Goal: Complete application form

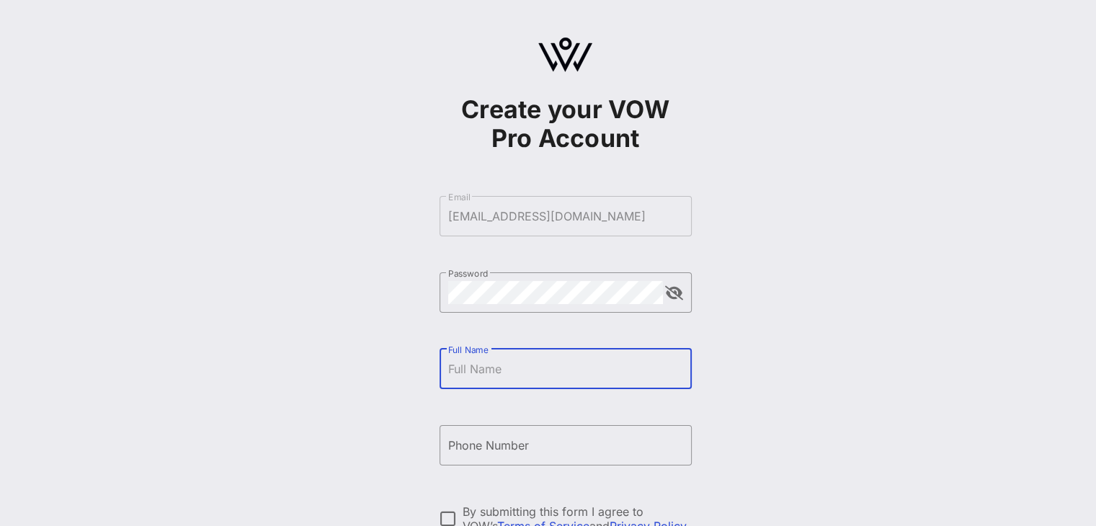
click at [506, 377] on input "Full Name" at bounding box center [565, 368] width 235 height 23
type input "[PERSON_NAME]"
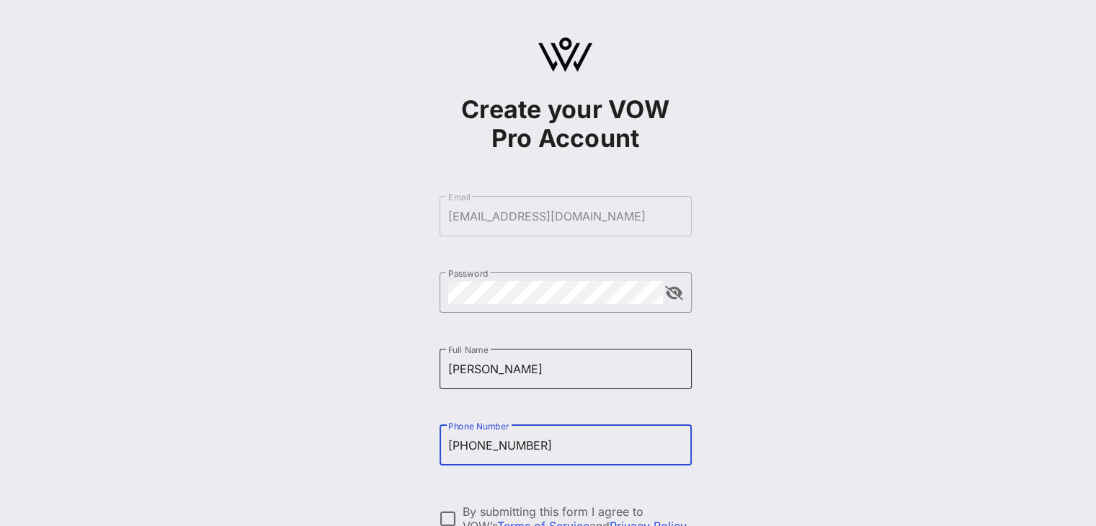
type input "[PHONE_NUMBER]"
click at [509, 375] on input "[PERSON_NAME]" at bounding box center [565, 368] width 235 height 23
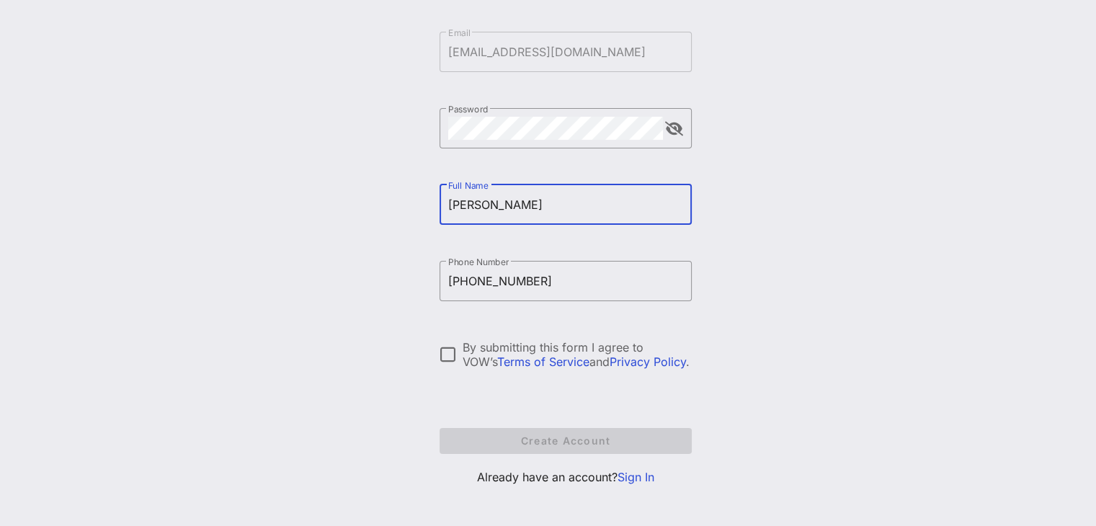
scroll to position [173, 0]
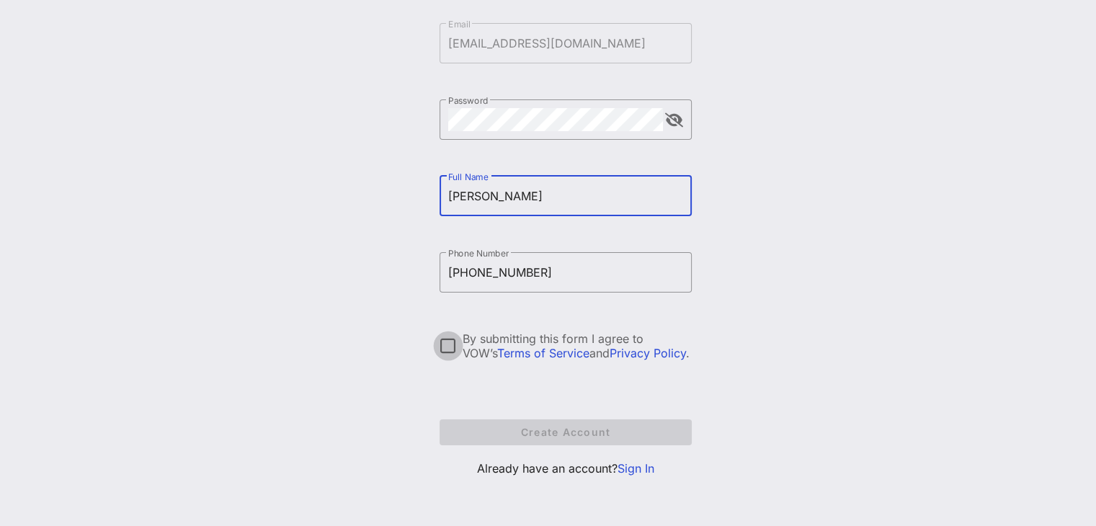
type input "[PERSON_NAME]"
click at [450, 352] on div at bounding box center [448, 345] width 24 height 24
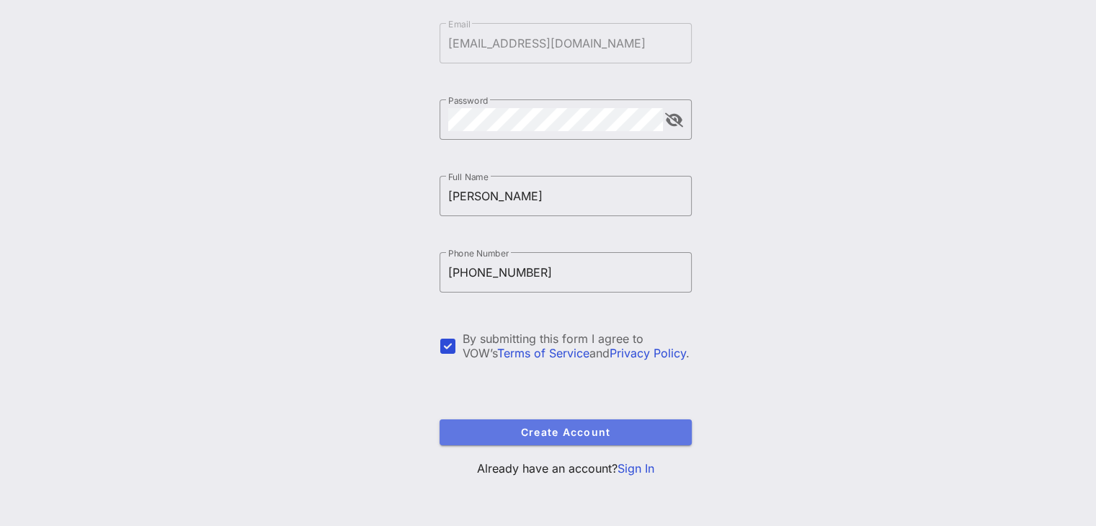
click at [544, 432] on span "Create Account" at bounding box center [565, 432] width 229 height 12
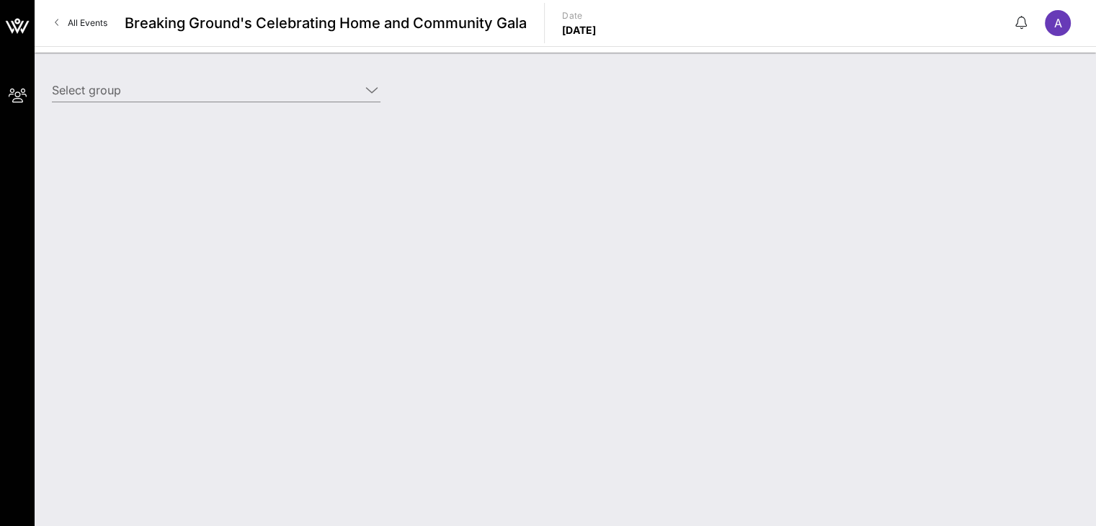
type input "[PERSON_NAME] & [PERSON_NAME]/Vornado Realty Trust (Builder) [[PERSON_NAME], [E…"
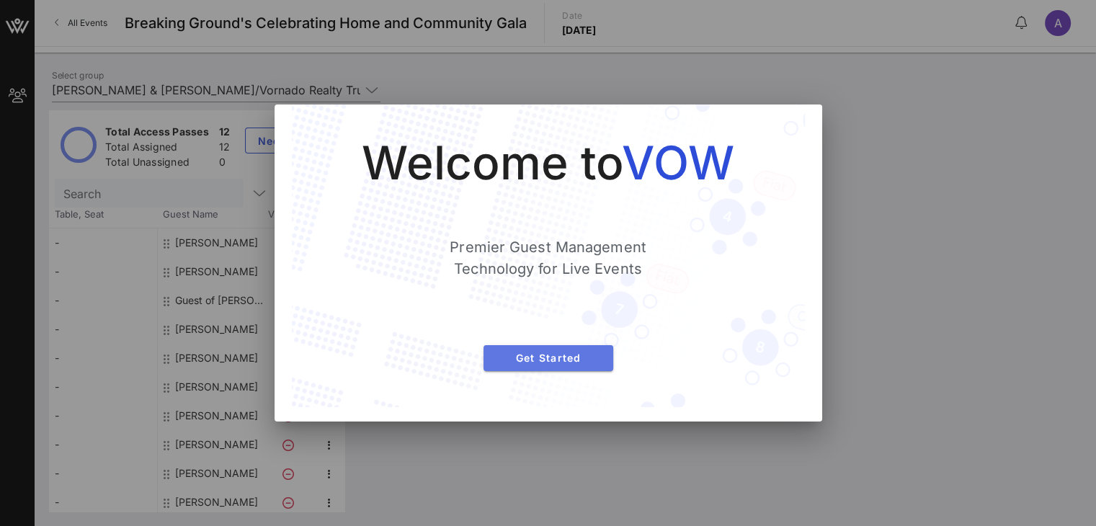
click at [535, 358] on span "Get Started" at bounding box center [548, 358] width 107 height 12
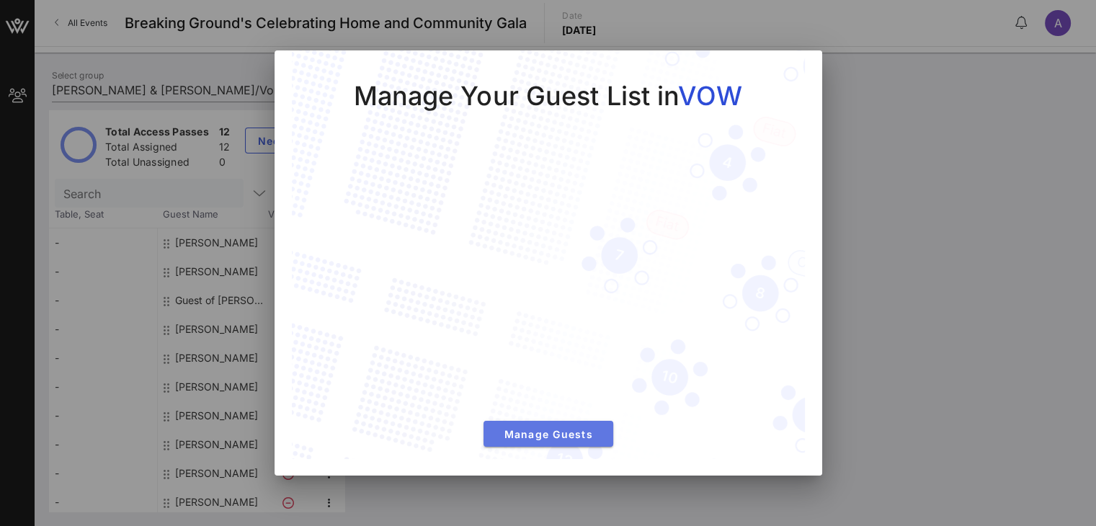
click at [542, 437] on span "Manage Guests" at bounding box center [548, 434] width 107 height 12
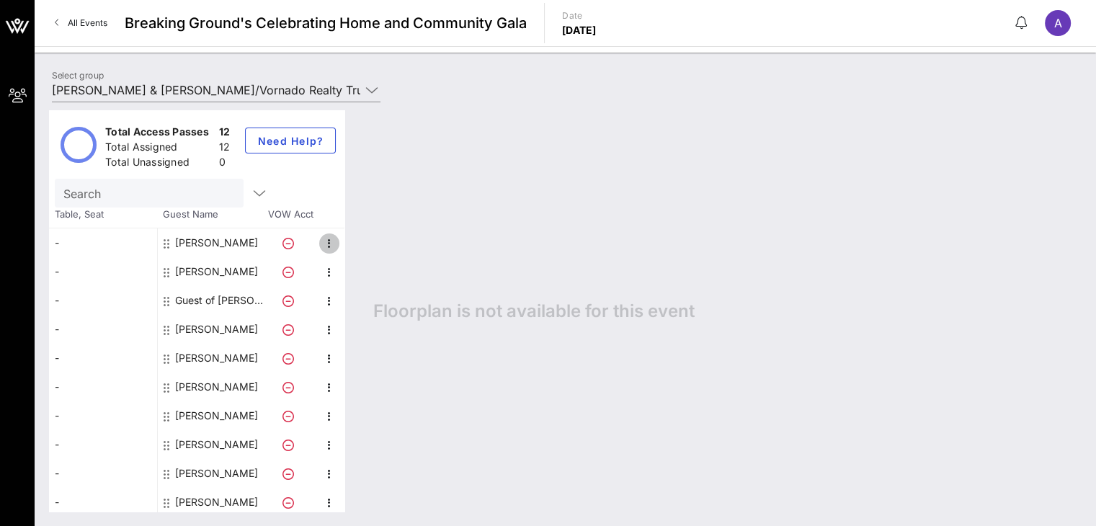
click at [325, 243] on icon "button" at bounding box center [329, 243] width 17 height 17
click at [275, 245] on div at bounding box center [291, 242] width 50 height 29
click at [287, 242] on icon at bounding box center [288, 244] width 12 height 12
click at [325, 237] on icon "button" at bounding box center [329, 243] width 17 height 17
click at [359, 251] on div "Edit" at bounding box center [364, 247] width 29 height 12
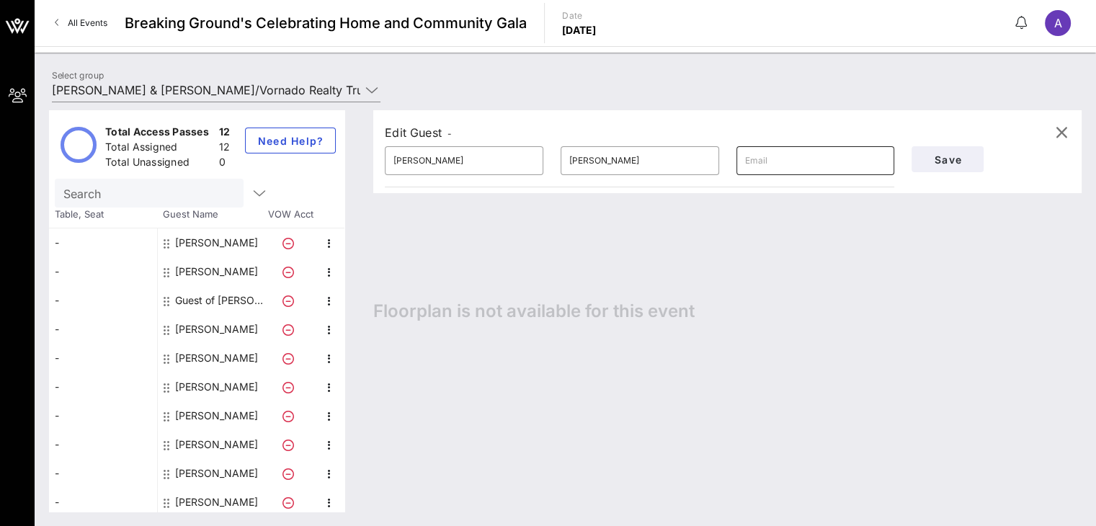
click at [791, 159] on input "text" at bounding box center [815, 160] width 141 height 23
type input "[EMAIL_ADDRESS][DOMAIN_NAME]"
click at [957, 155] on span "Save" at bounding box center [947, 159] width 49 height 12
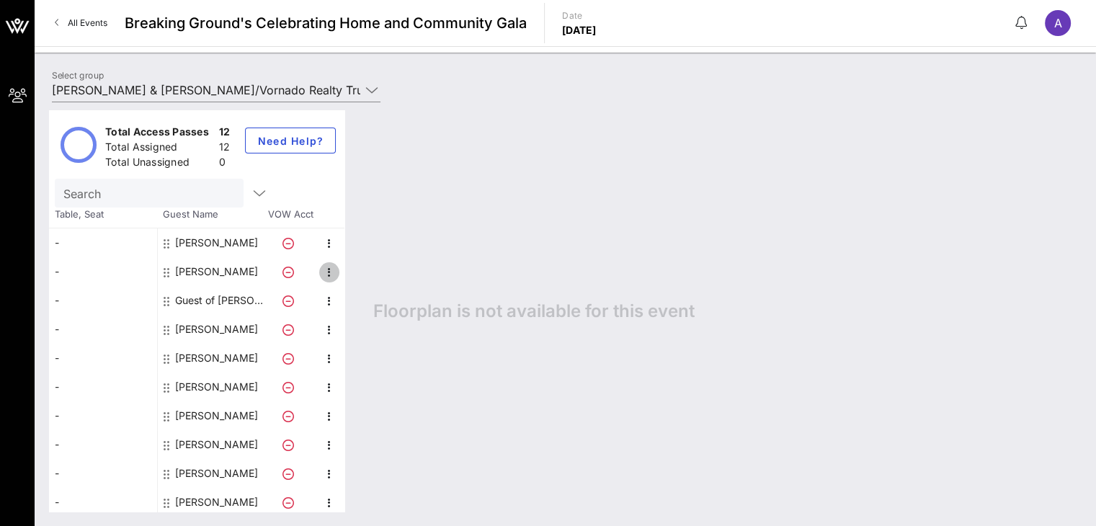
click at [328, 274] on icon "button" at bounding box center [329, 272] width 17 height 17
click at [376, 284] on div "Edit" at bounding box center [364, 275] width 29 height 23
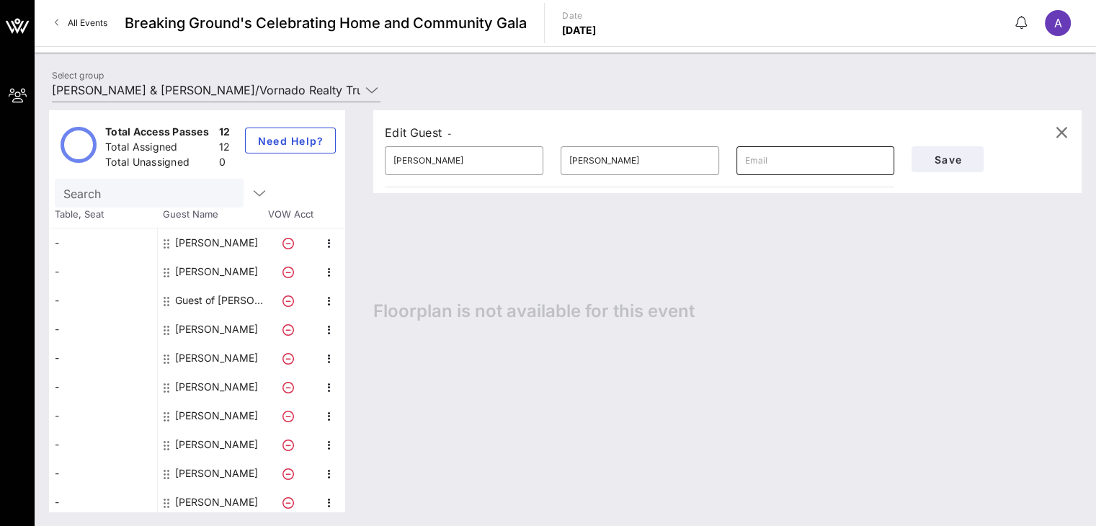
click at [782, 159] on input "text" at bounding box center [815, 160] width 141 height 23
type input "s"
type input "[EMAIL_ADDRESS][DOMAIN_NAME]"
click at [931, 164] on span "Save" at bounding box center [947, 159] width 49 height 12
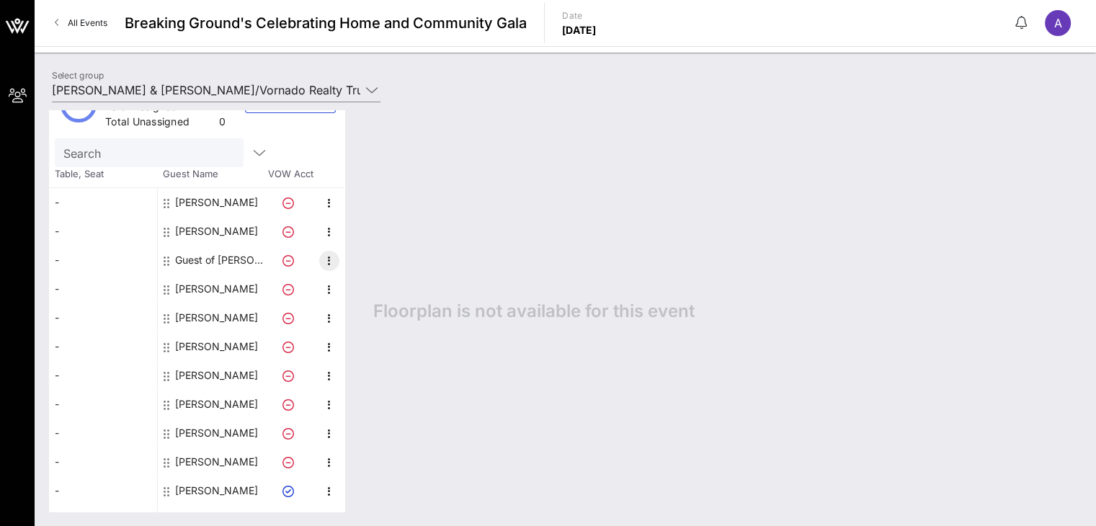
scroll to position [62, 0]
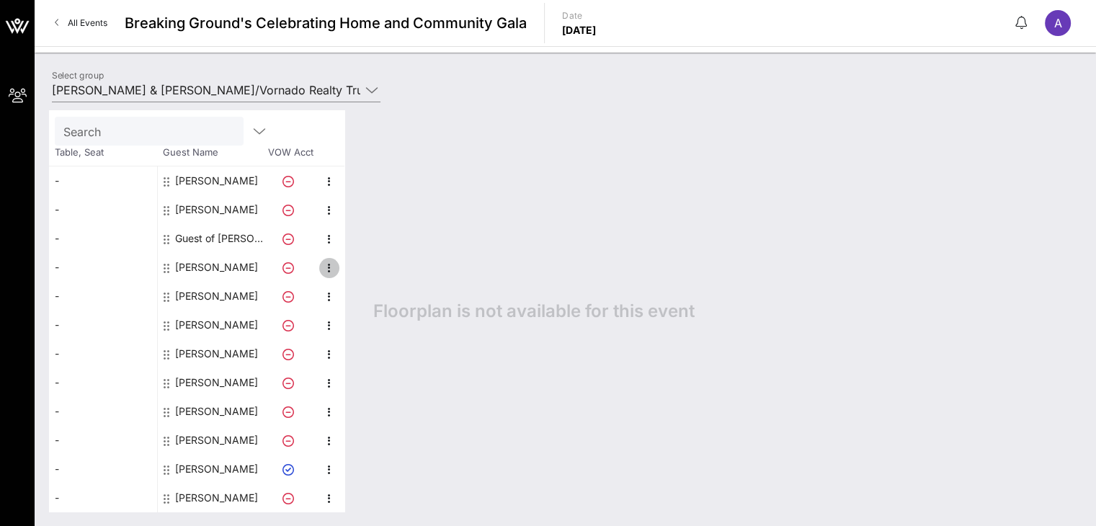
click at [328, 267] on icon "button" at bounding box center [329, 267] width 17 height 17
click at [360, 274] on div "Edit" at bounding box center [364, 272] width 29 height 12
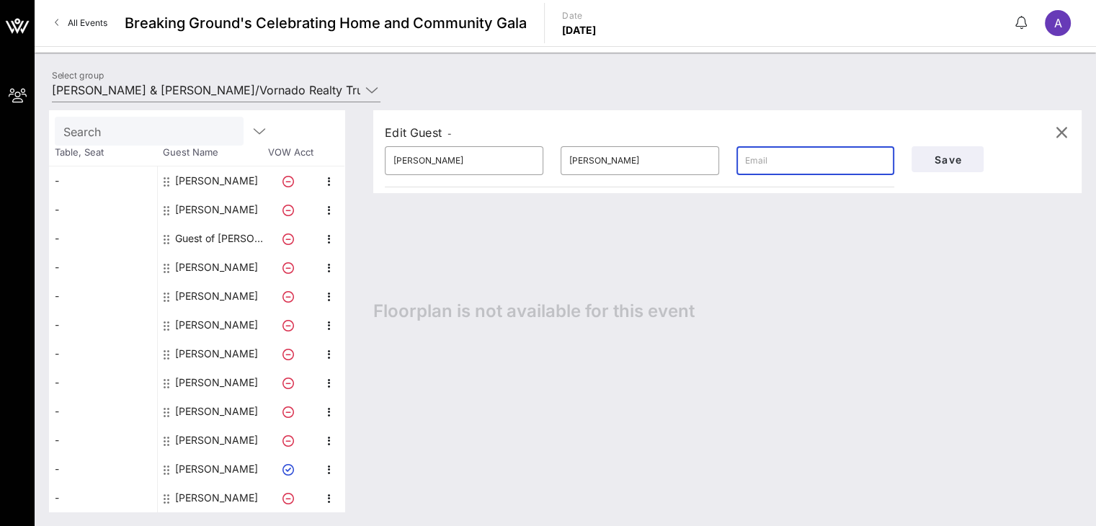
click at [758, 166] on input "text" at bounding box center [815, 160] width 141 height 23
type input "[EMAIL_ADDRESS][DOMAIN_NAME]"
click at [945, 165] on span "Save" at bounding box center [947, 159] width 49 height 12
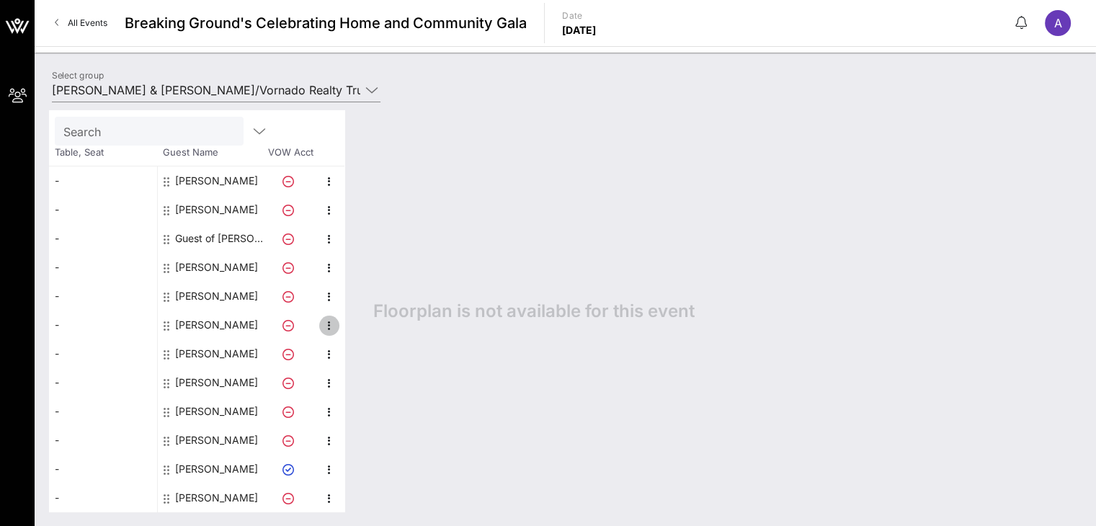
click at [326, 327] on icon "button" at bounding box center [329, 325] width 17 height 17
click at [365, 328] on div "Edit" at bounding box center [364, 329] width 29 height 12
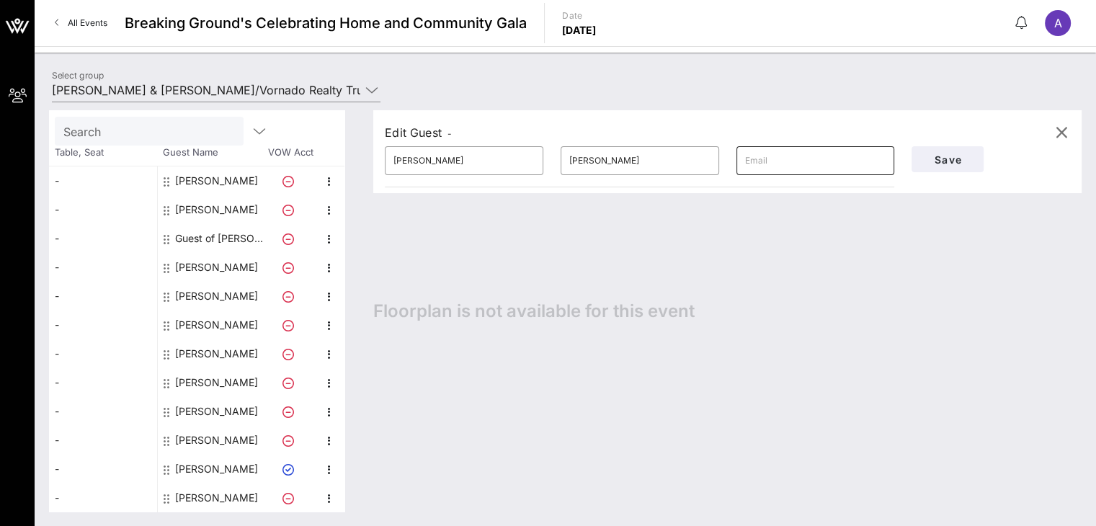
click at [803, 169] on input "text" at bounding box center [815, 160] width 141 height 23
type input "[EMAIL_ADDRESS][DOMAIN_NAME]"
click at [939, 154] on span "Save" at bounding box center [947, 159] width 49 height 12
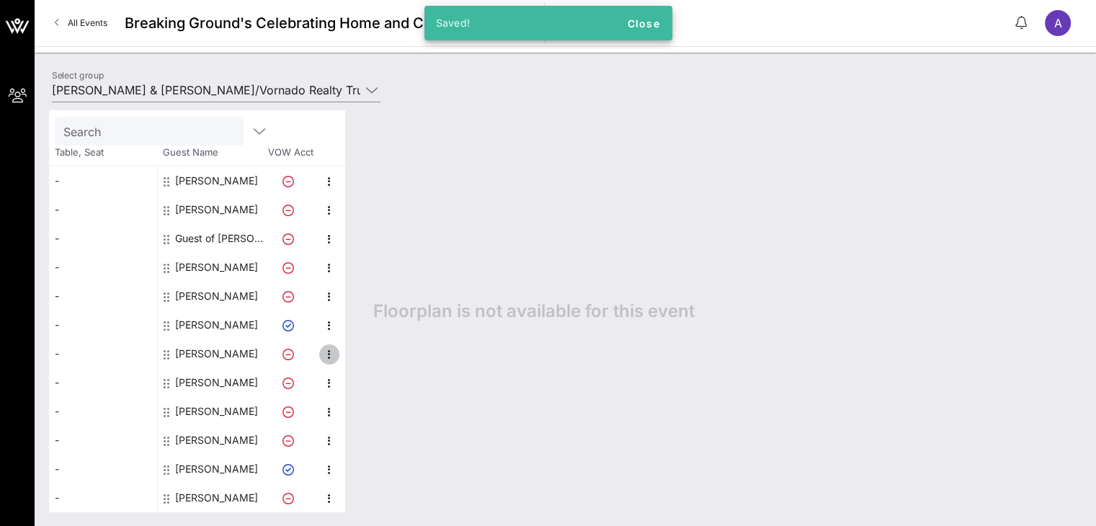
click at [326, 355] on icon "button" at bounding box center [329, 354] width 17 height 17
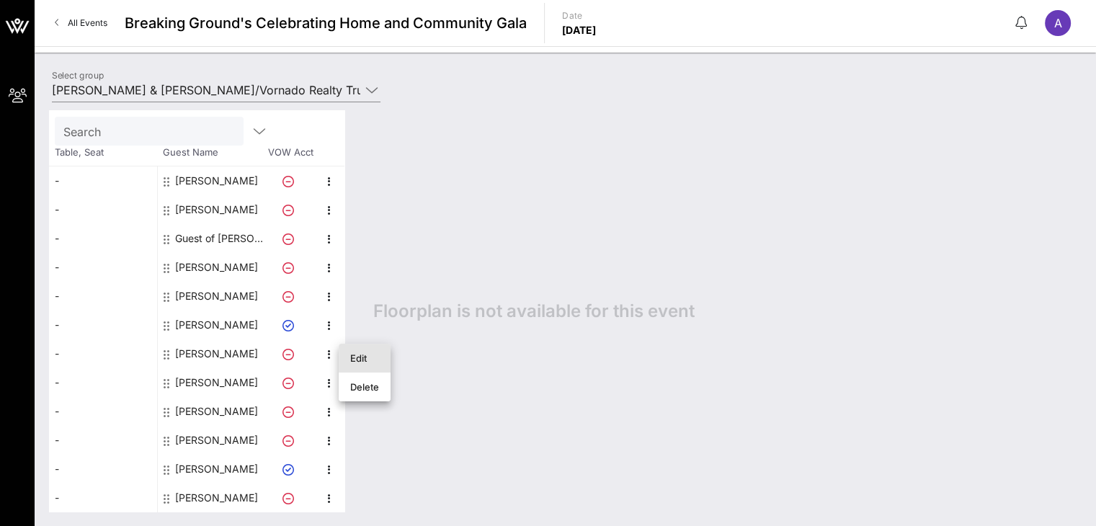
click at [356, 352] on div "Edit" at bounding box center [364, 358] width 29 height 12
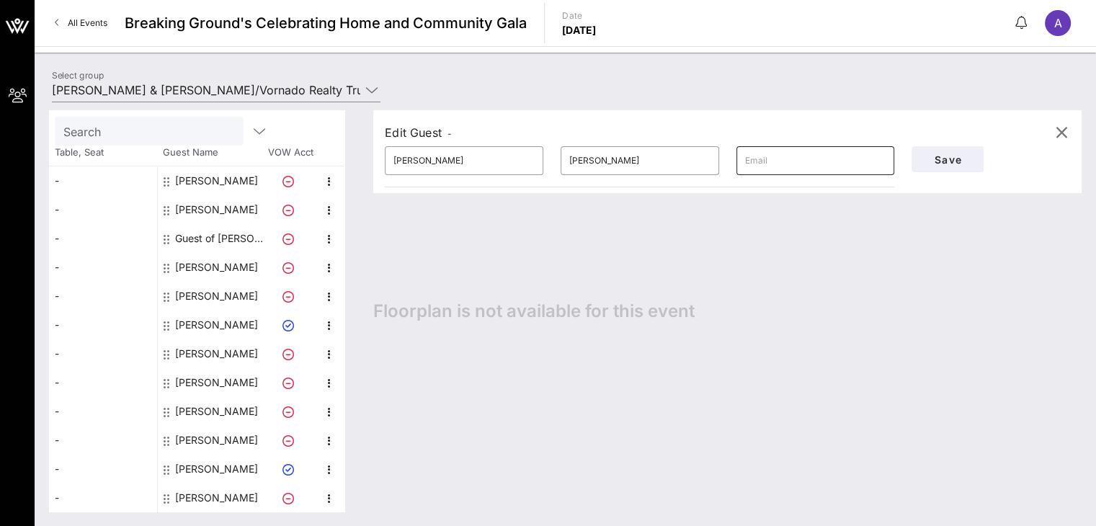
click at [773, 168] on input "text" at bounding box center [815, 160] width 141 height 23
type input "[EMAIL_ADDRESS][DOMAIN_NAME]"
click at [947, 162] on span "Save" at bounding box center [947, 159] width 49 height 12
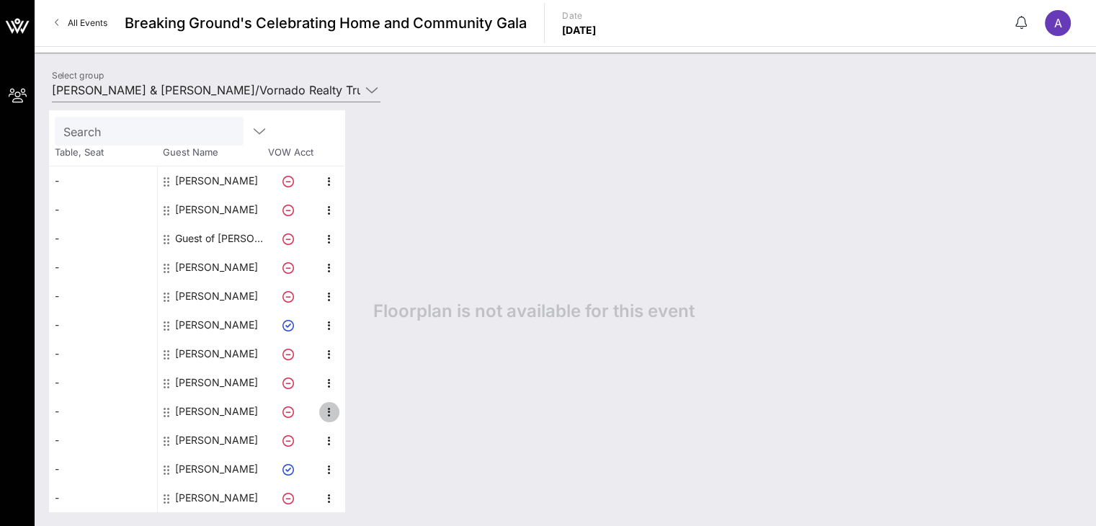
click at [331, 411] on icon "button" at bounding box center [329, 411] width 17 height 17
click at [357, 413] on div "Edit" at bounding box center [364, 416] width 29 height 12
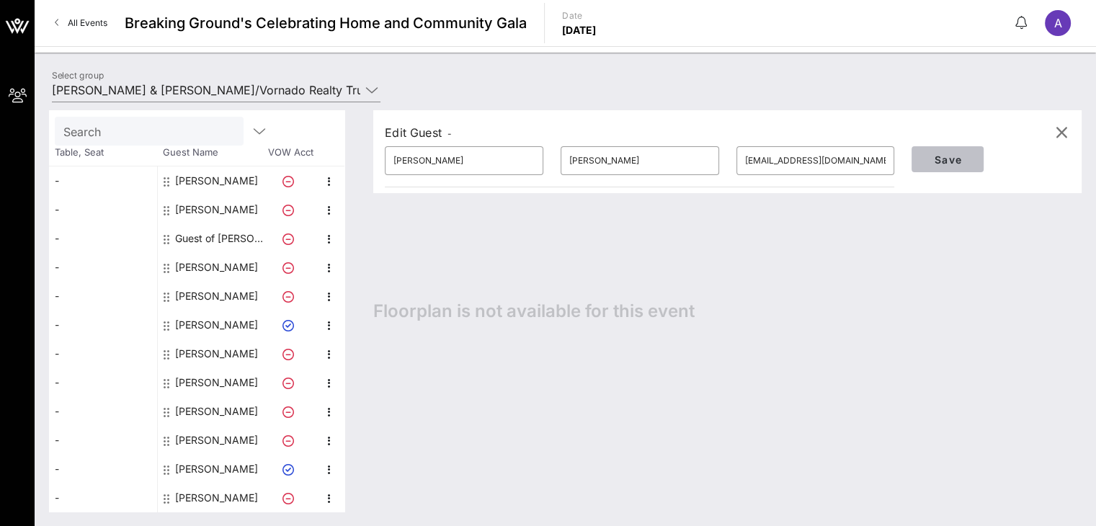
click at [944, 158] on span "Save" at bounding box center [947, 159] width 49 height 12
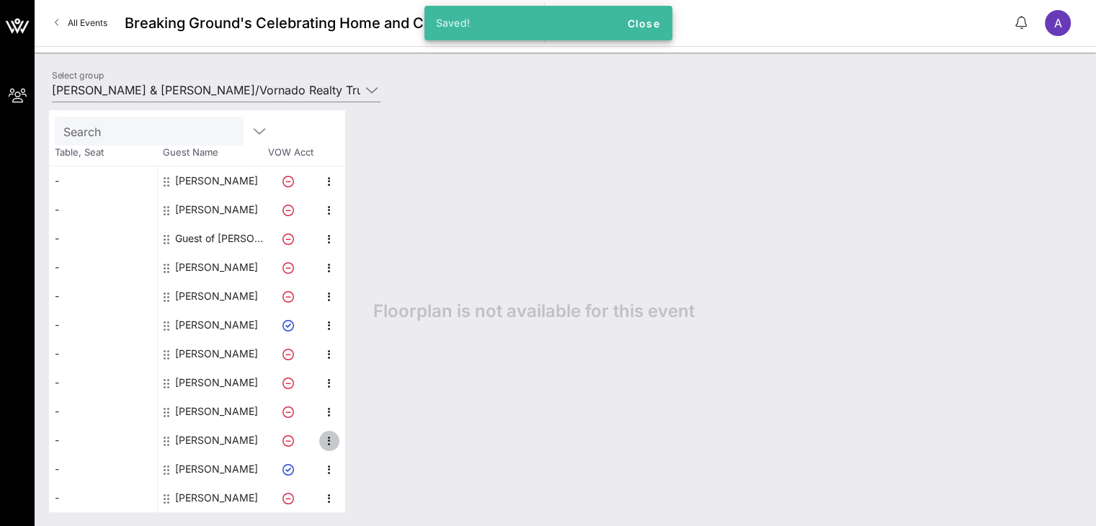
click at [328, 439] on icon "button" at bounding box center [329, 440] width 17 height 17
click at [366, 447] on div "Edit" at bounding box center [364, 445] width 29 height 12
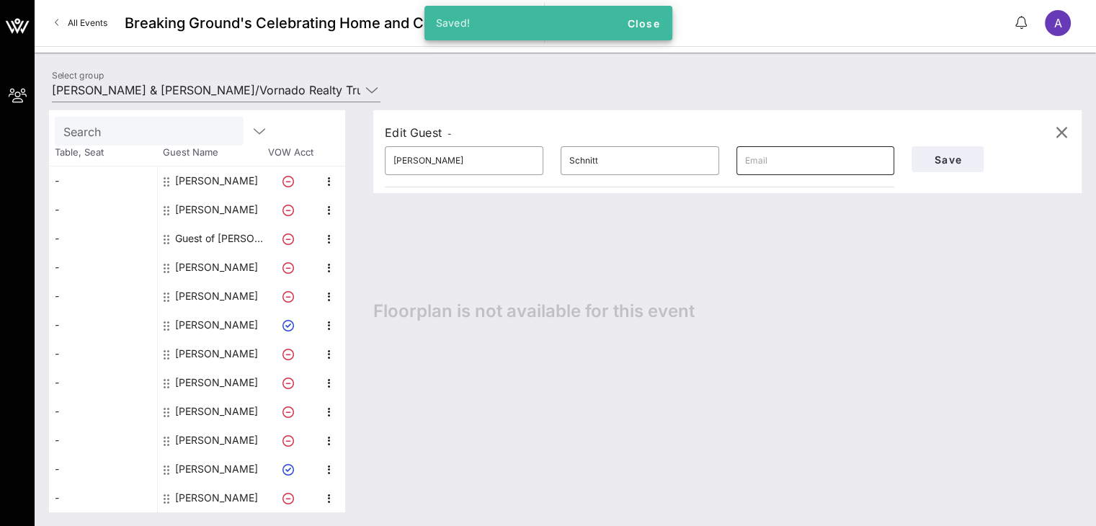
click at [802, 153] on input "text" at bounding box center [815, 160] width 141 height 23
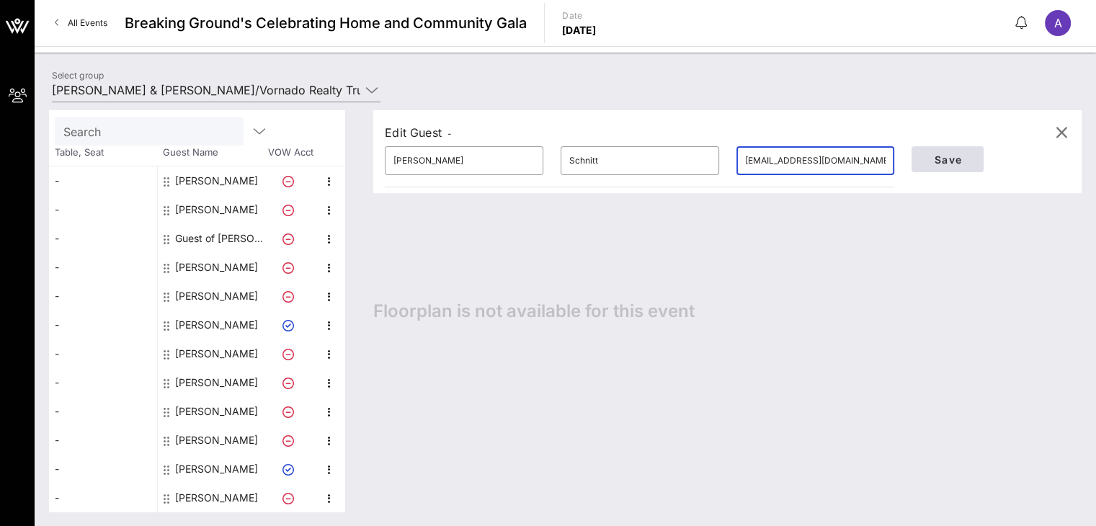
type input "[EMAIL_ADDRESS][DOMAIN_NAME]"
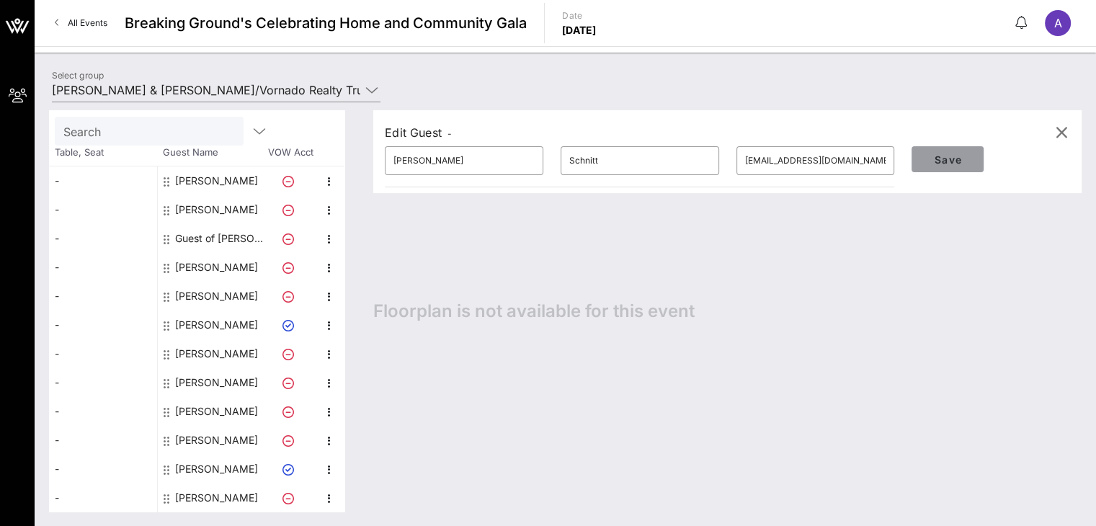
click at [942, 158] on span "Save" at bounding box center [947, 159] width 49 height 12
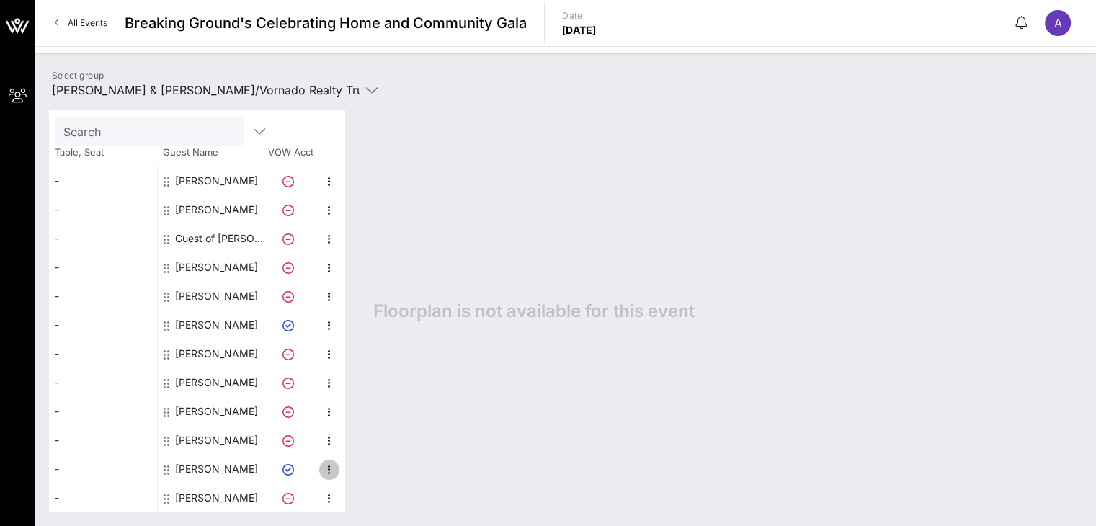
click at [327, 471] on icon "button" at bounding box center [329, 469] width 17 height 17
click at [369, 475] on div "Edit" at bounding box center [364, 473] width 29 height 12
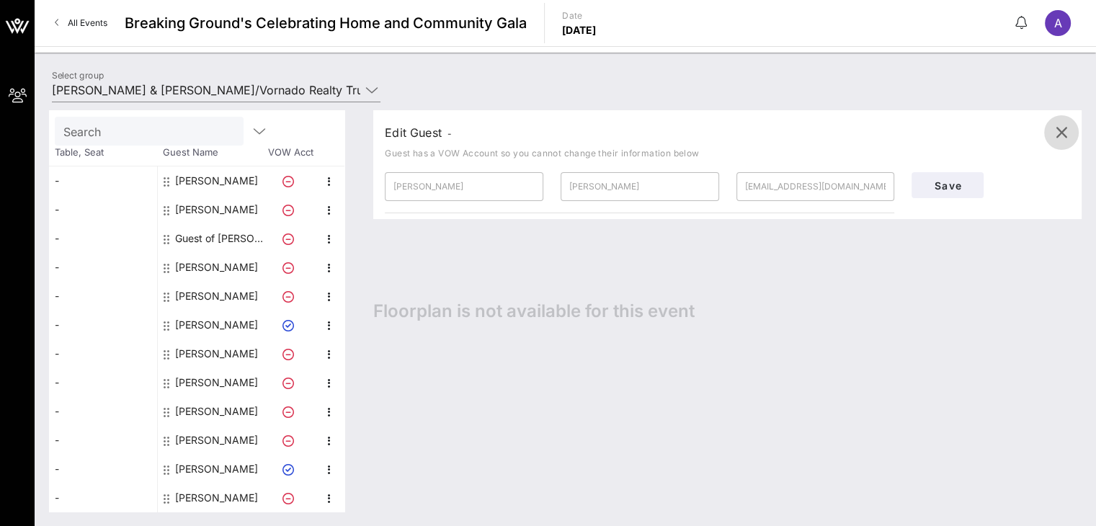
click at [1060, 135] on icon "button" at bounding box center [1060, 132] width 17 height 17
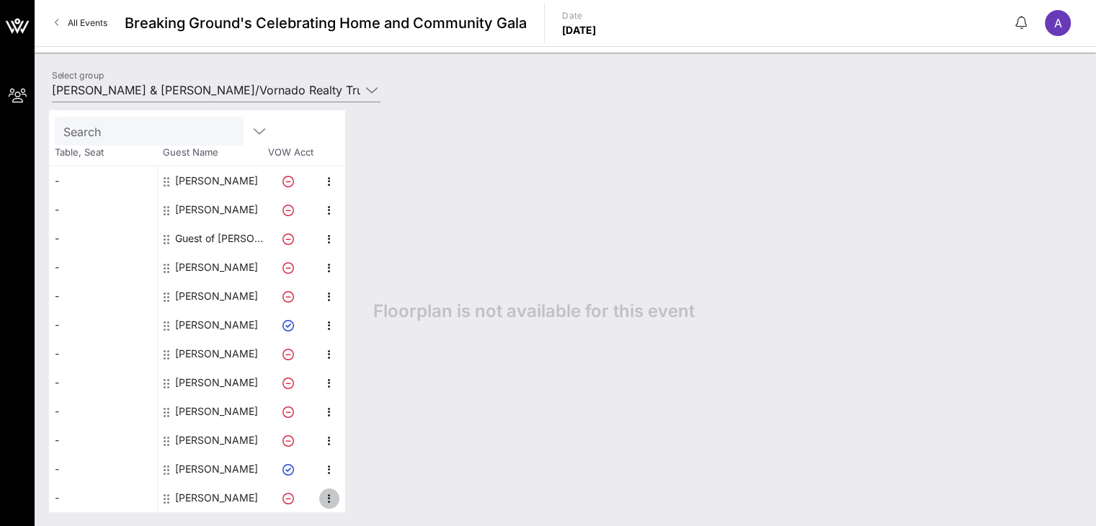
click at [328, 499] on icon "button" at bounding box center [329, 498] width 17 height 17
click at [369, 472] on div "Edit" at bounding box center [364, 474] width 29 height 12
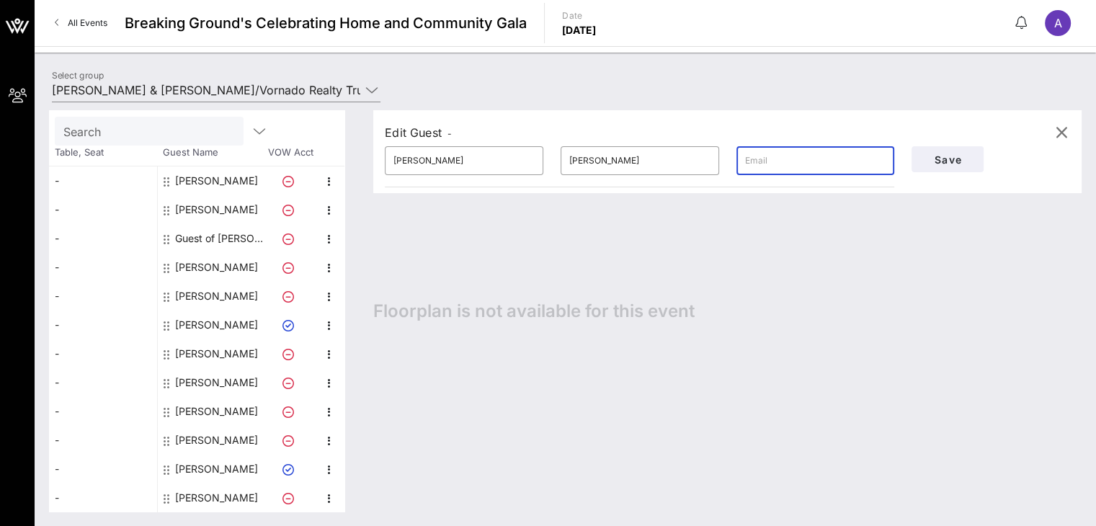
click at [778, 163] on input "text" at bounding box center [815, 160] width 141 height 23
type input "[EMAIL_ADDRESS][DOMAIN_NAME]"
click at [939, 156] on span "Save" at bounding box center [947, 159] width 49 height 12
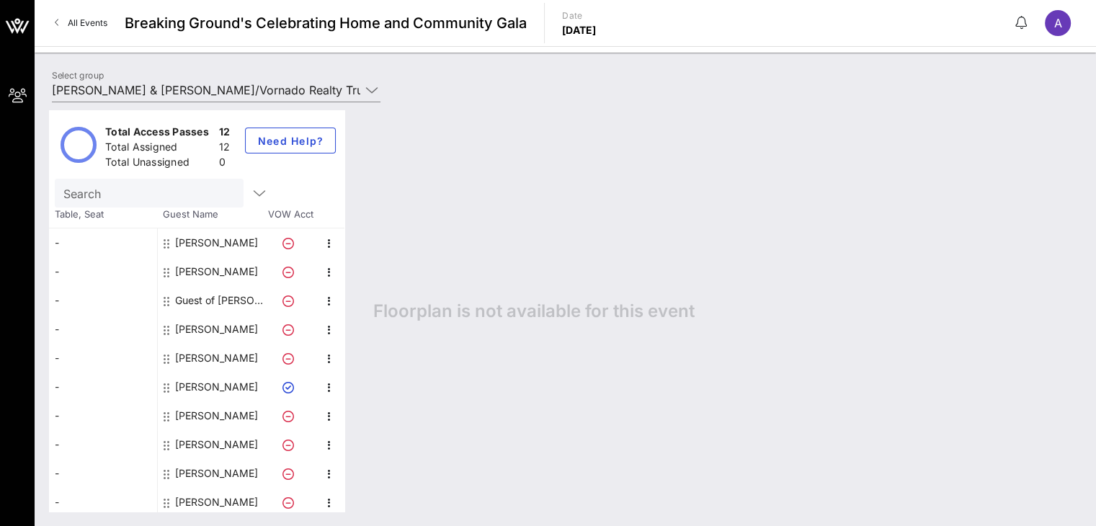
scroll to position [0, 0]
